Goal: Task Accomplishment & Management: Complete application form

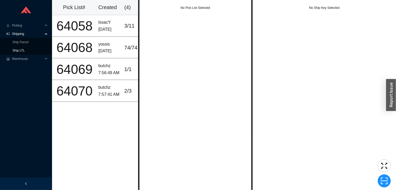
click at [25, 51] on link "Ship LTL" at bounding box center [18, 51] width 12 height 4
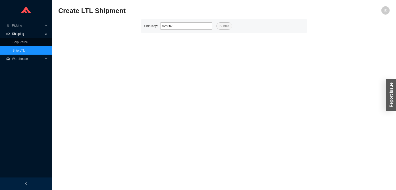
type input "525807"
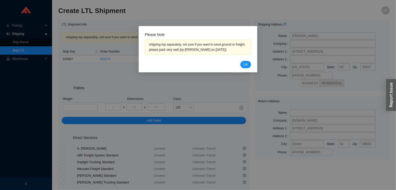
click at [246, 64] on span "OK" at bounding box center [245, 64] width 4 height 5
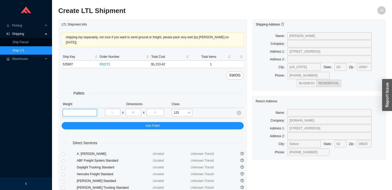
click at [76, 109] on input "tel" at bounding box center [80, 112] width 34 height 7
type input "97"
click at [112, 109] on input "tel" at bounding box center [113, 112] width 16 height 7
type input "28"
click at [137, 109] on input "tel" at bounding box center [134, 112] width 16 height 7
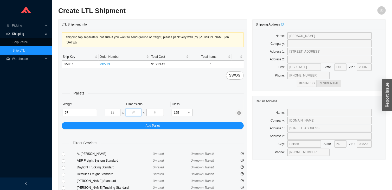
type input "5"
type input "26"
click at [156, 109] on input "tel" at bounding box center [155, 112] width 18 height 7
type input "43"
click at [162, 132] on div "Direct Services A. Duie Pyle Unrated Unknown Transit ABF Freight System Standar…" at bounding box center [153, 175] width 182 height 93
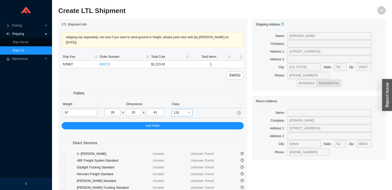
click at [172, 111] on div "125" at bounding box center [182, 112] width 21 height 7
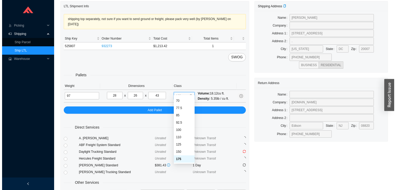
scroll to position [54, 0]
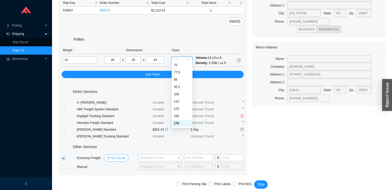
click at [116, 155] on span "Get Quote" at bounding box center [118, 157] width 14 height 5
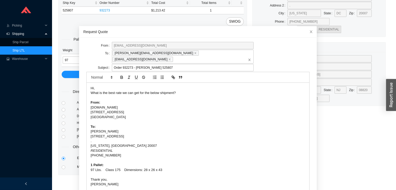
scroll to position [25, 0]
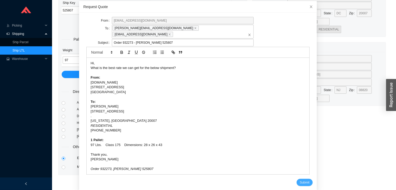
click at [303, 179] on button "Submit" at bounding box center [305, 182] width 16 height 7
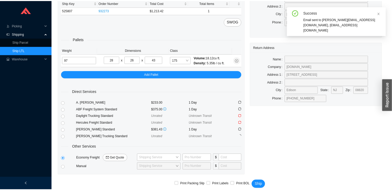
scroll to position [0, 0]
